Goal: Download file/media

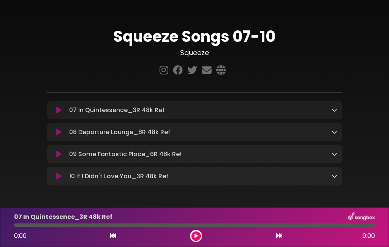
click at [70, 161] on div "09 Some Fantastic Place_6R 48k Ref Loading Track... Name" at bounding box center [194, 154] width 295 height 18
click at [88, 161] on div "09 Some Fantastic Place_6R 48k Ref Loading Track... Name" at bounding box center [194, 154] width 295 height 18
click at [332, 152] on icon at bounding box center [334, 154] width 6 height 6
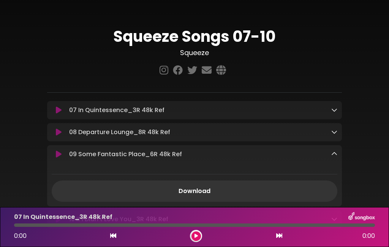
click at [201, 164] on div "09 Some Fantastic Place_6R 48k Ref Loading Track... Name" at bounding box center [194, 175] width 295 height 61
click at [206, 103] on div "07 In Quintessence_3R 48k Ref Loading Track... Name Email" at bounding box center [194, 110] width 295 height 18
click at [212, 114] on div "07 In Quintessence_3R 48k Ref Loading Track..." at bounding box center [201, 110] width 271 height 9
click at [334, 111] on icon at bounding box center [334, 110] width 6 height 6
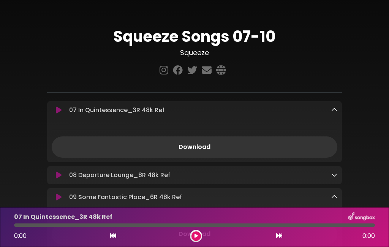
click at [336, 173] on icon at bounding box center [334, 175] width 6 height 6
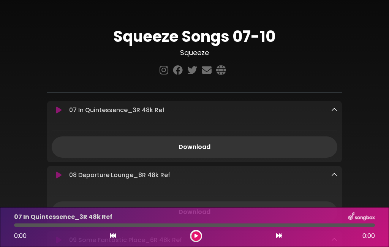
click at [209, 142] on link "Download" at bounding box center [195, 146] width 286 height 21
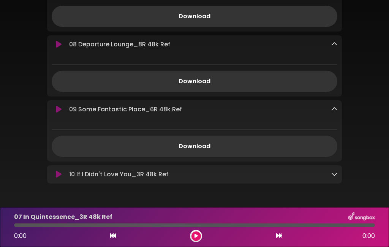
click at [205, 89] on link "Download" at bounding box center [195, 81] width 286 height 21
click at [331, 177] on icon at bounding box center [334, 174] width 6 height 6
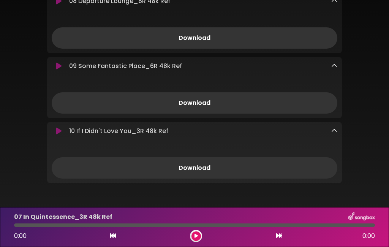
scroll to position [174, 0]
click at [199, 169] on link "Download" at bounding box center [195, 168] width 286 height 21
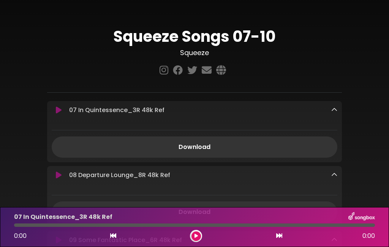
scroll to position [0, 0]
click at [331, 116] on div "07 In Quintessence_3R 48k Ref Loading Track... Name Email" at bounding box center [194, 131] width 295 height 61
click at [331, 103] on div "07 In Quintessence_3R 48k Ref Loading Track... Name Email" at bounding box center [194, 131] width 295 height 61
click at [336, 113] on icon at bounding box center [334, 110] width 6 height 6
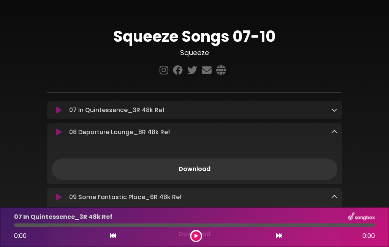
click at [336, 131] on icon at bounding box center [334, 132] width 6 height 6
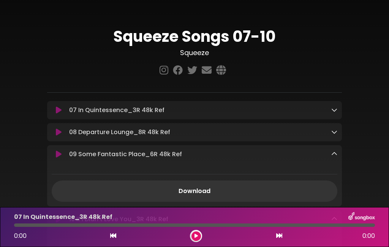
click at [332, 114] on link at bounding box center [334, 110] width 6 height 9
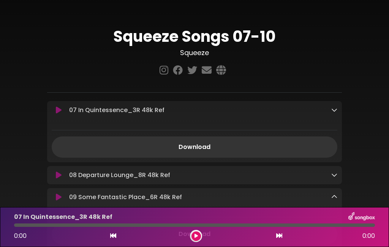
click at [303, 146] on link "Download" at bounding box center [195, 146] width 286 height 21
click at [142, 116] on div "07 In Quintessence_3R 48k Ref Loading Track... Name Email" at bounding box center [194, 131] width 295 height 61
click at [145, 111] on p "07 In Quintessence_3R 48k Ref Loading Track..." at bounding box center [116, 110] width 95 height 9
click at [184, 157] on link "Download" at bounding box center [195, 146] width 286 height 21
